Goal: Information Seeking & Learning: Learn about a topic

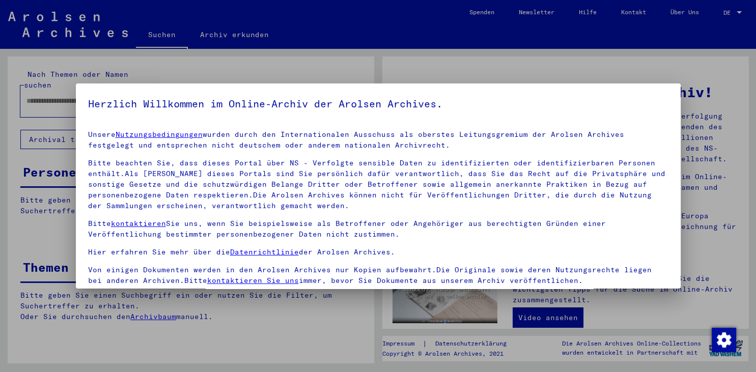
click at [659, 70] on div at bounding box center [378, 186] width 756 height 372
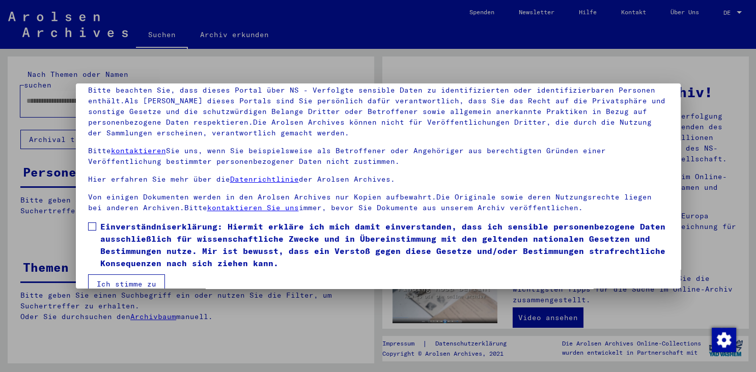
scroll to position [88, 0]
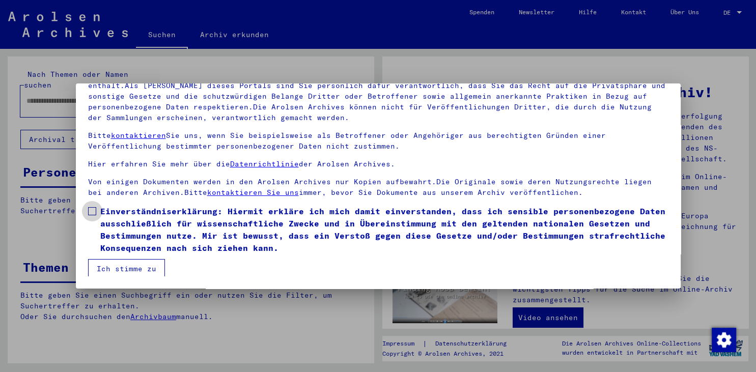
click at [93, 211] on span at bounding box center [92, 211] width 8 height 8
click at [116, 270] on button "Ich stimme zu" at bounding box center [126, 268] width 77 height 19
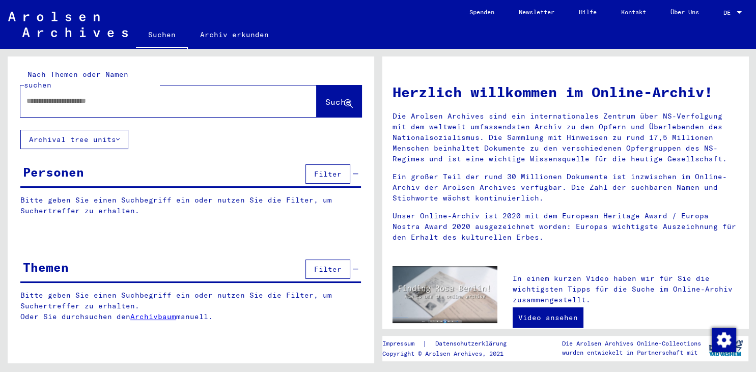
click at [82, 261] on div "Themen Filter" at bounding box center [190, 270] width 341 height 26
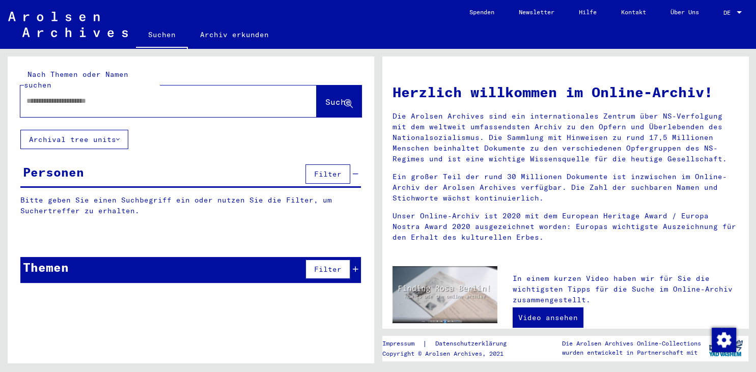
click at [40, 290] on p "Bitte geben Sie einen Suchbegriff ein oder nutzen Sie die Filter, um Suchertref…" at bounding box center [190, 306] width 341 height 32
click at [331, 265] on span "Filter" at bounding box center [328, 269] width 28 height 9
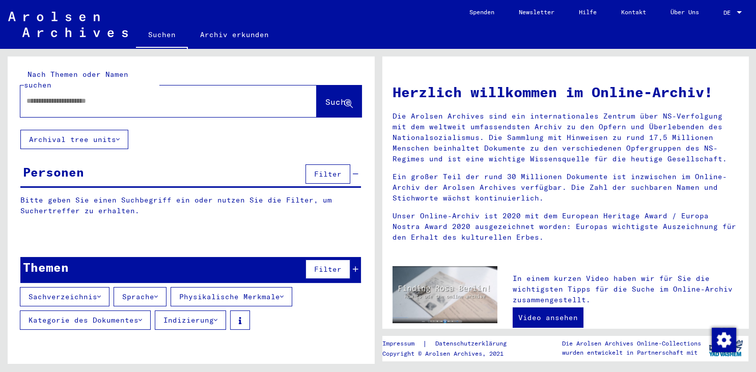
click at [142, 317] on icon at bounding box center [141, 320] width 4 height 7
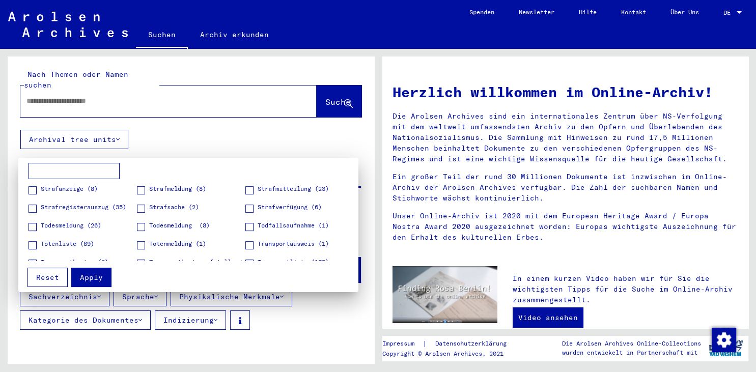
scroll to position [619, 0]
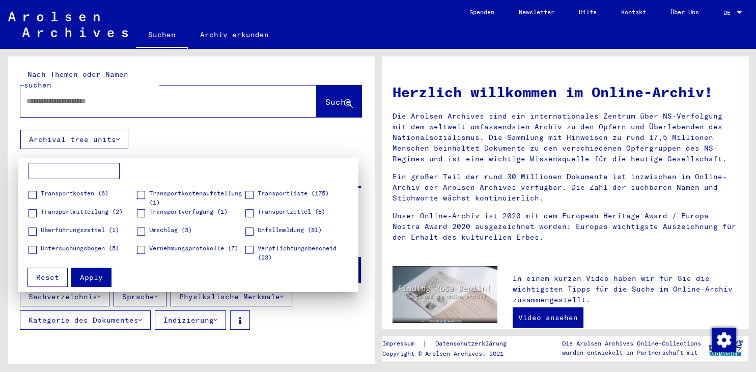
click at [264, 147] on div at bounding box center [378, 186] width 756 height 372
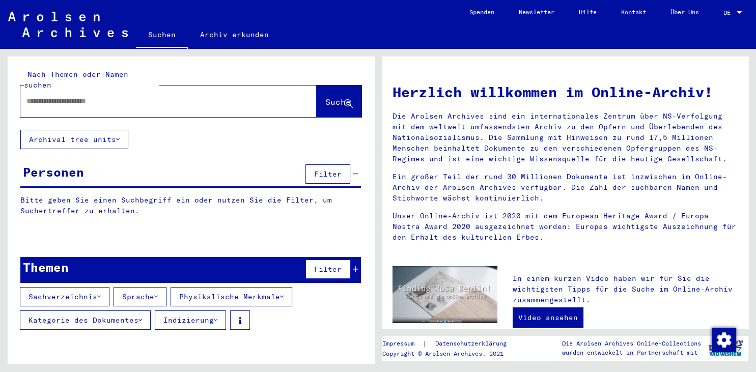
click at [101, 293] on icon at bounding box center [99, 296] width 4 height 7
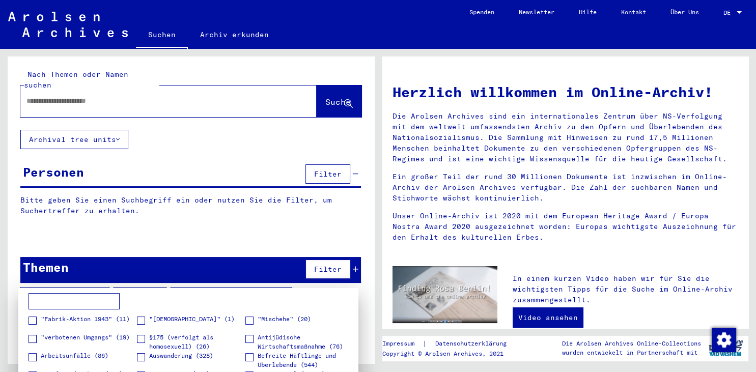
click at [174, 215] on div at bounding box center [378, 186] width 756 height 372
